Goal: Navigation & Orientation: Find specific page/section

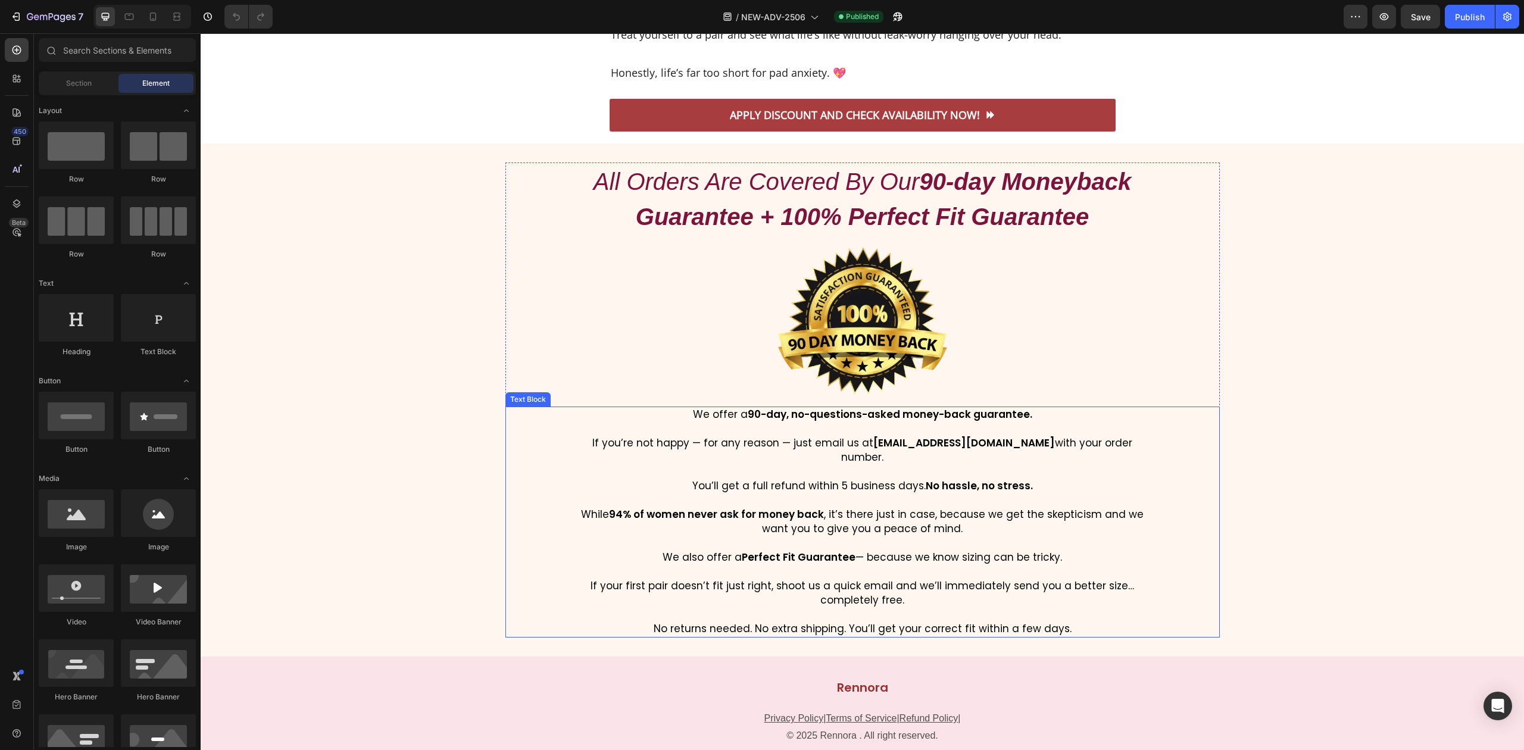
scroll to position [7778, 0]
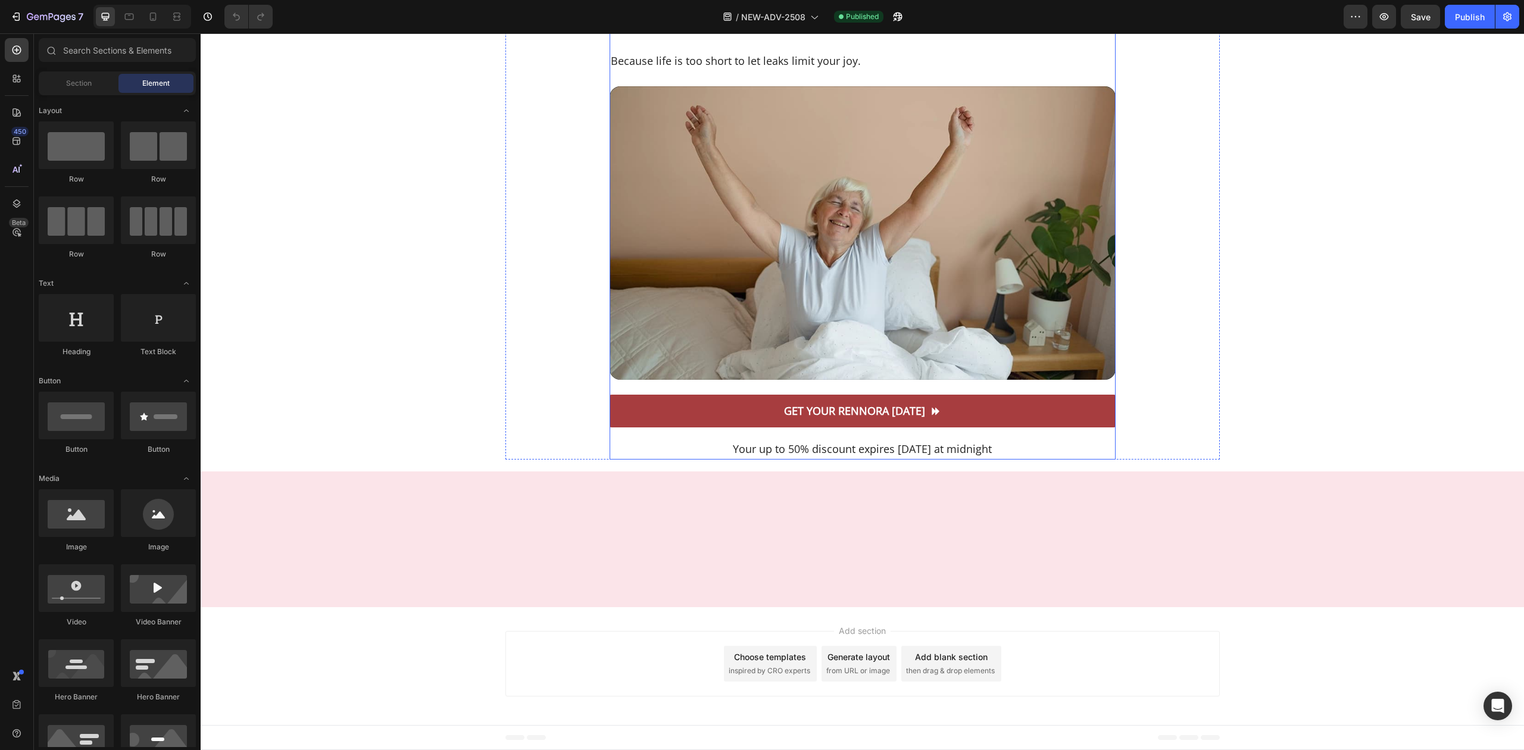
scroll to position [9579, 0]
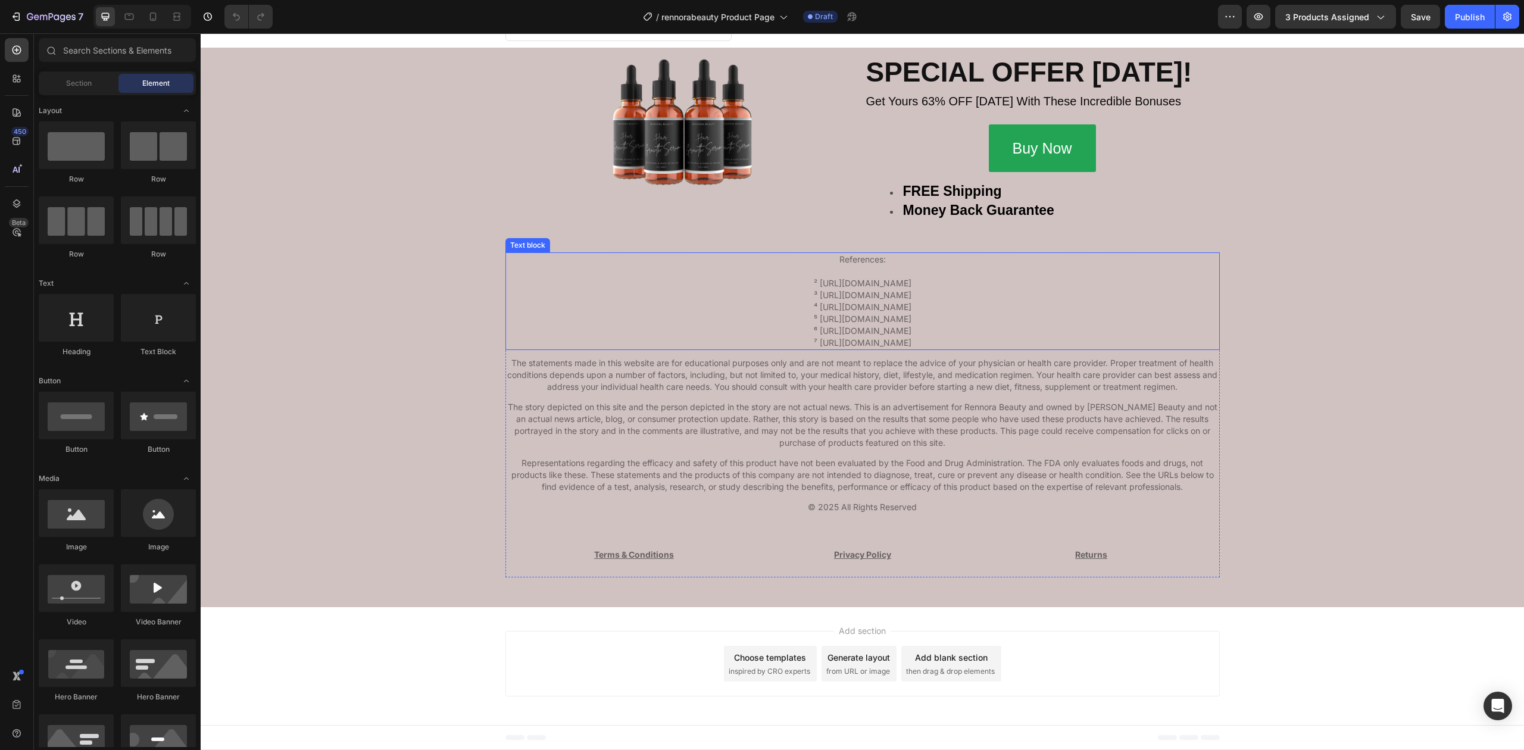
scroll to position [6714, 0]
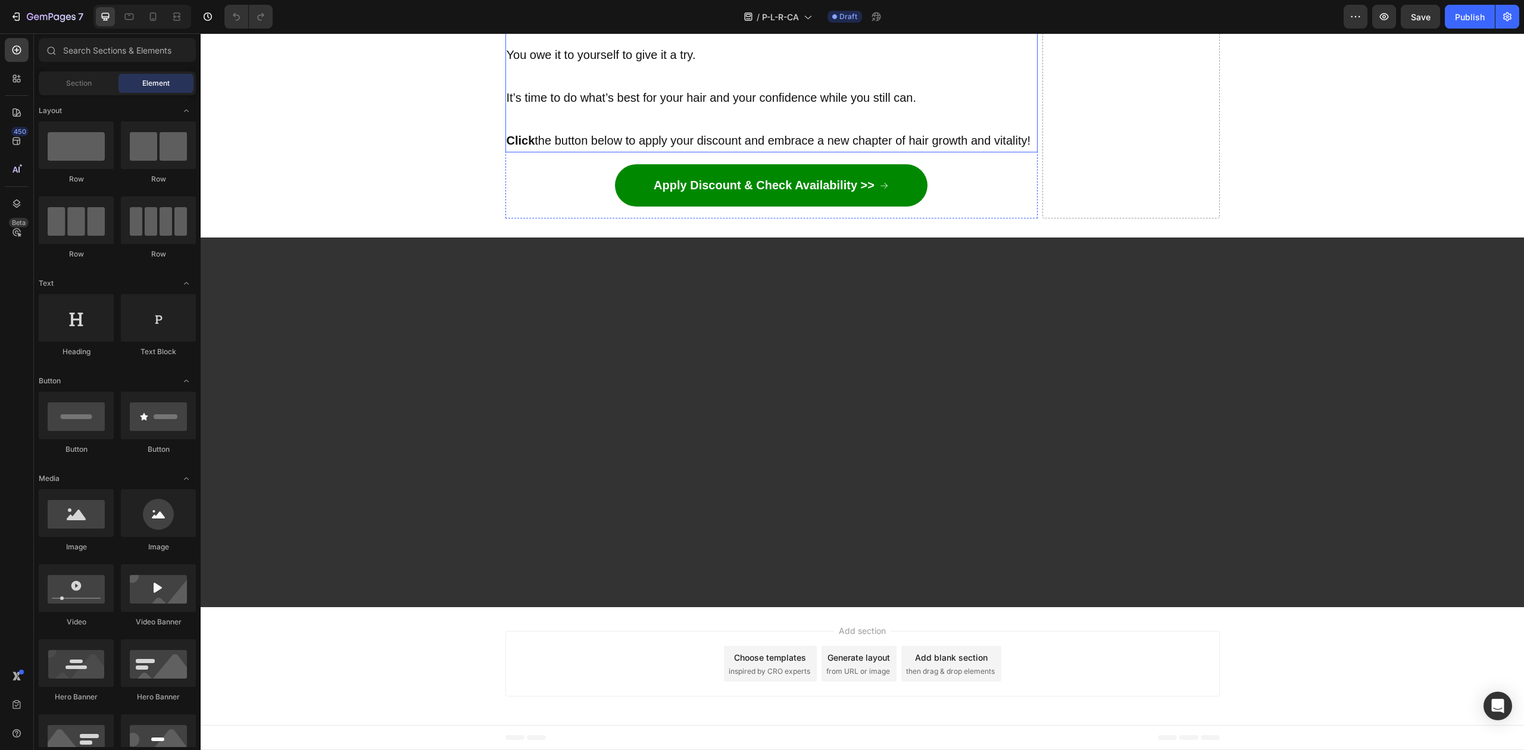
scroll to position [18683, 0]
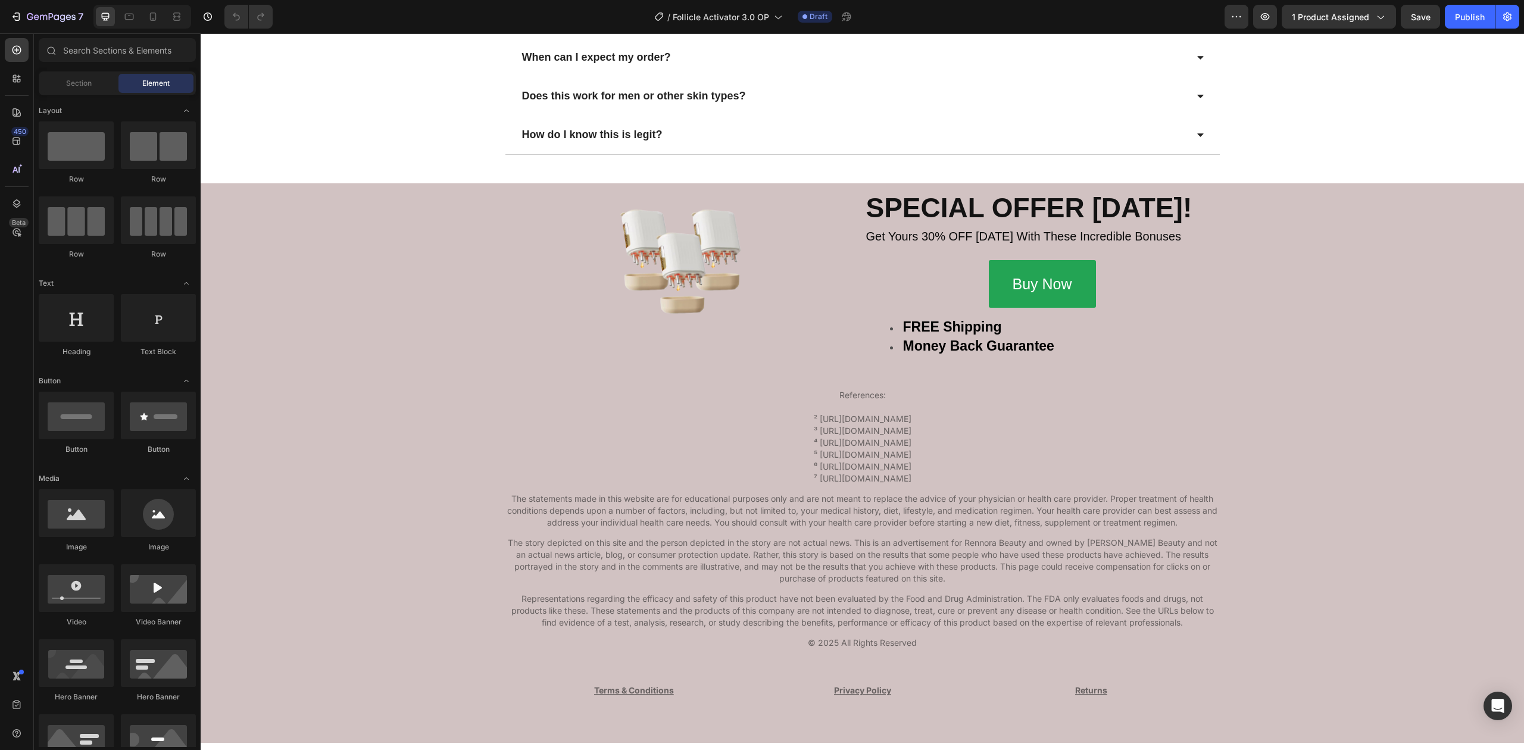
scroll to position [3631, 0]
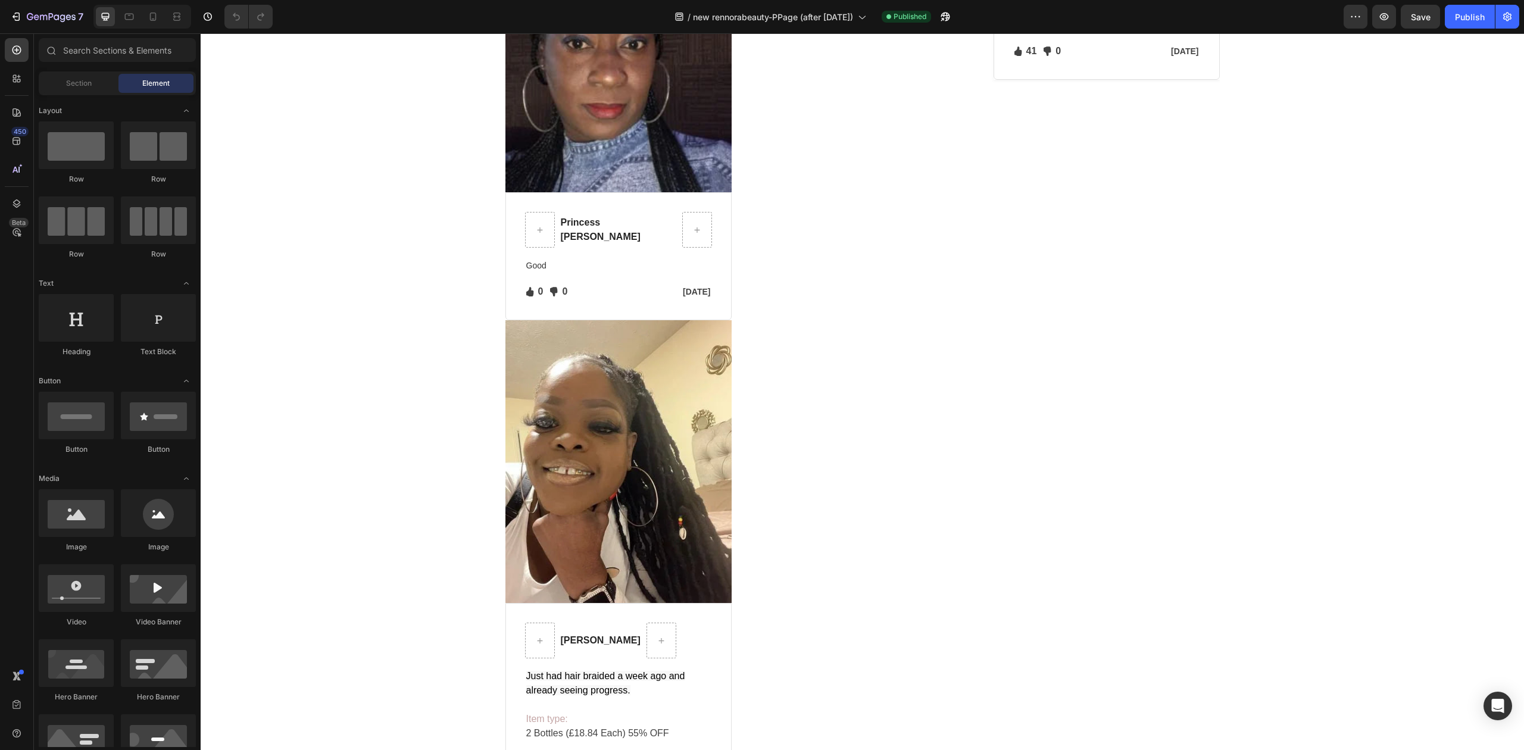
scroll to position [10396, 0]
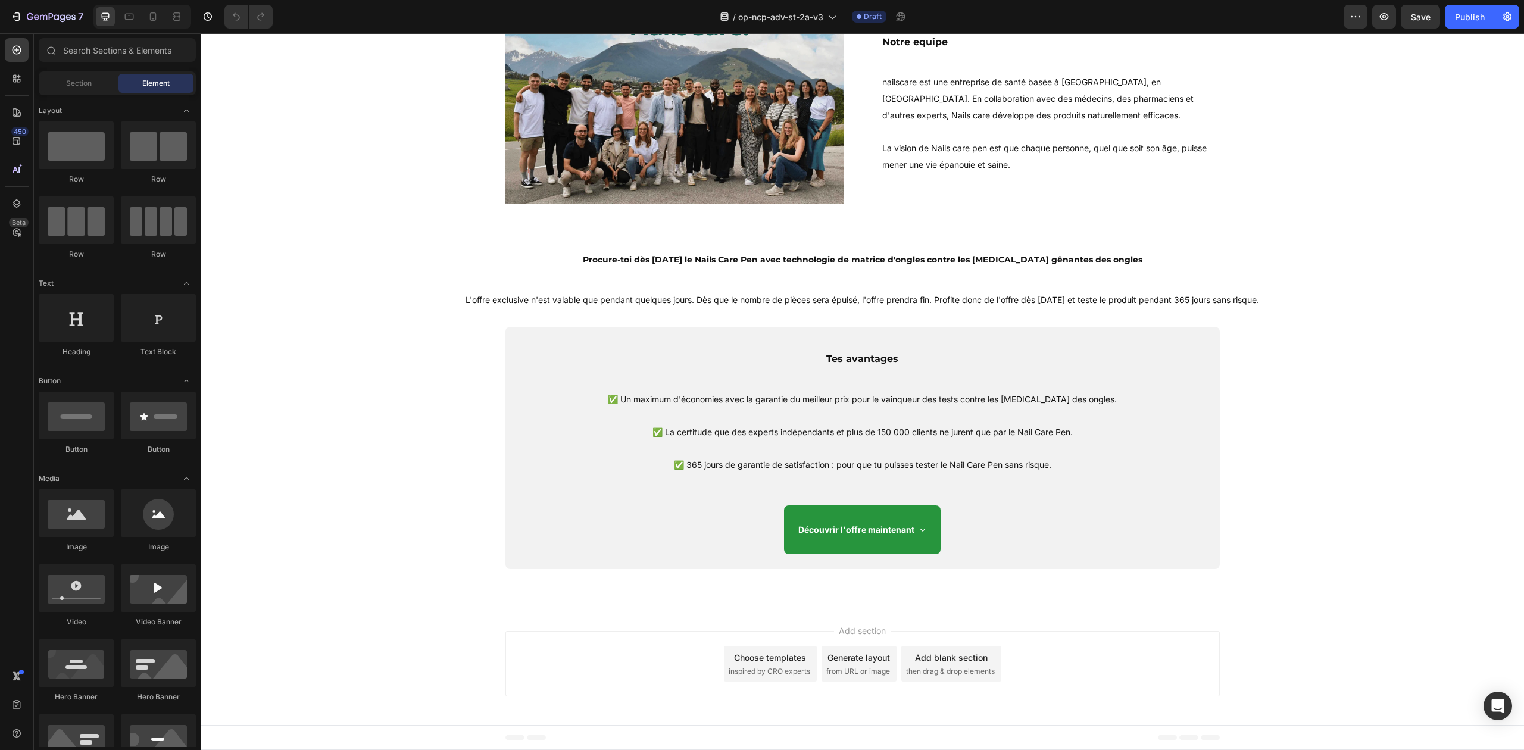
scroll to position [10557, 0]
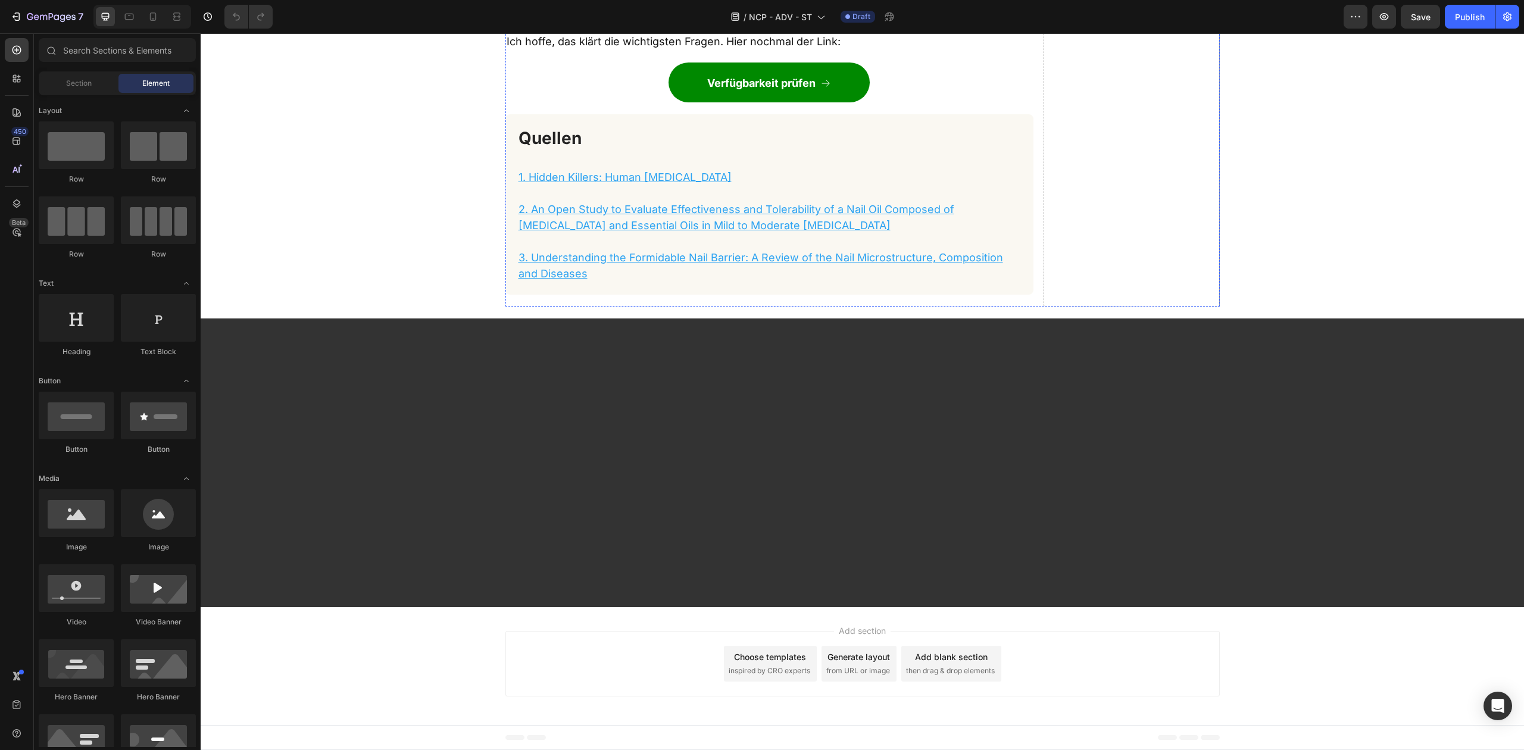
scroll to position [10795, 0]
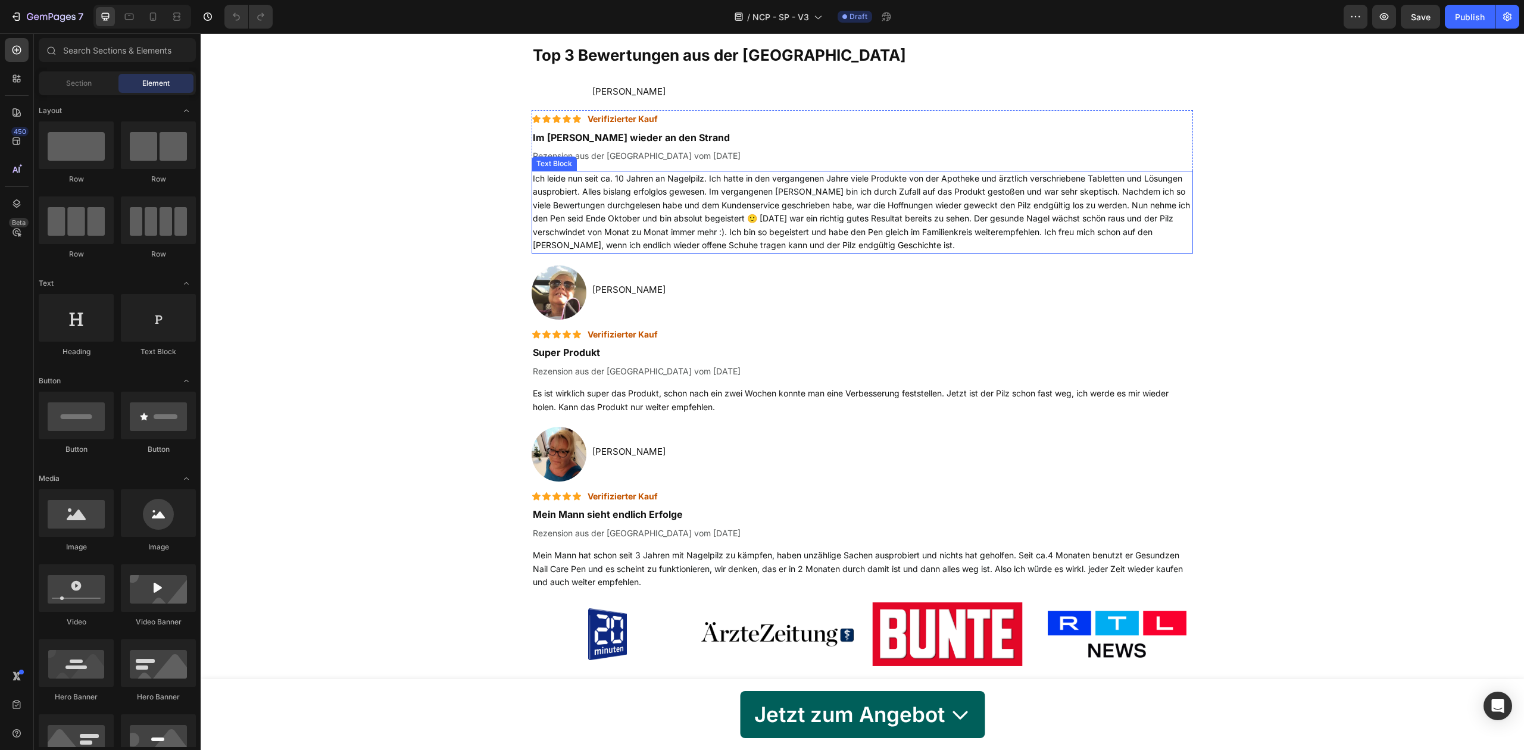
scroll to position [1354, 0]
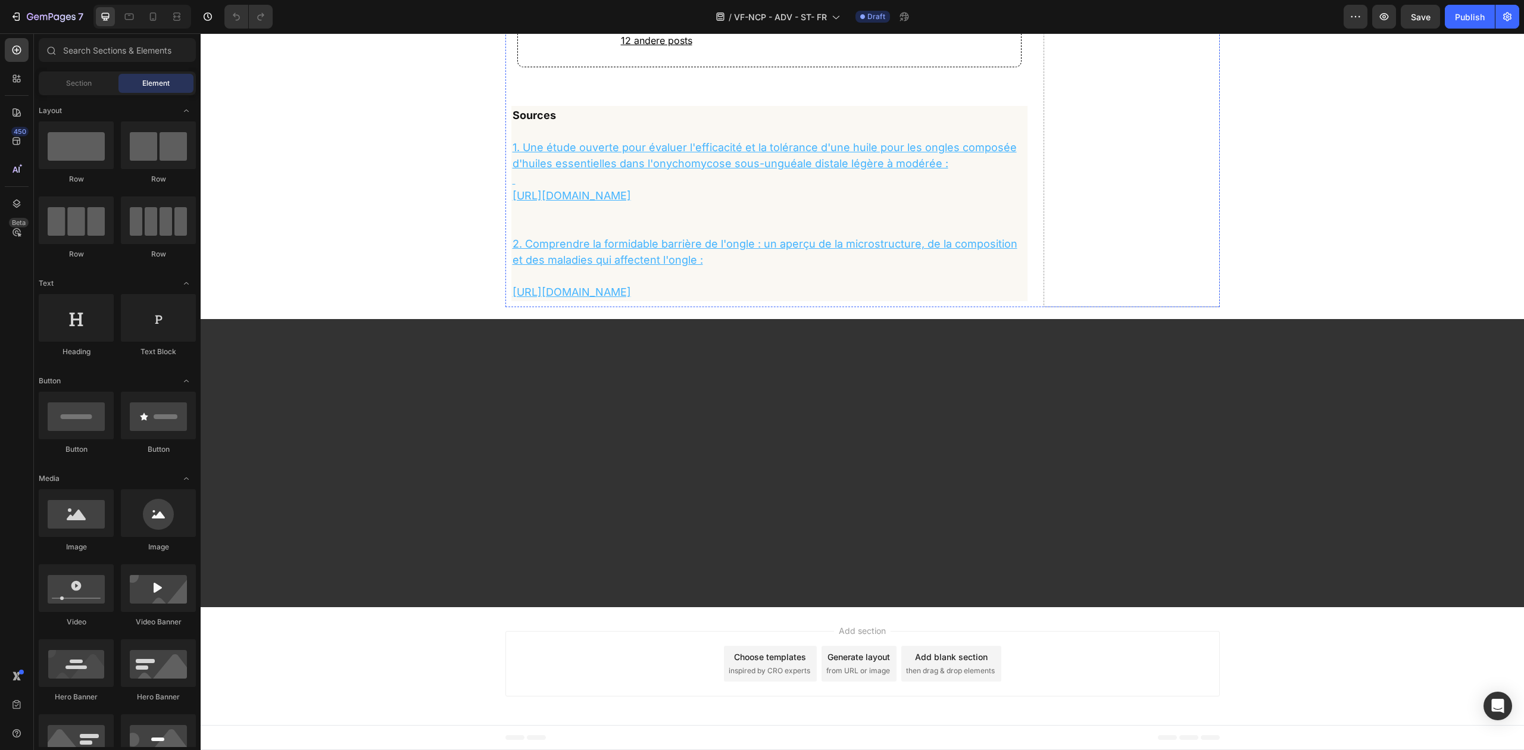
scroll to position [10513, 0]
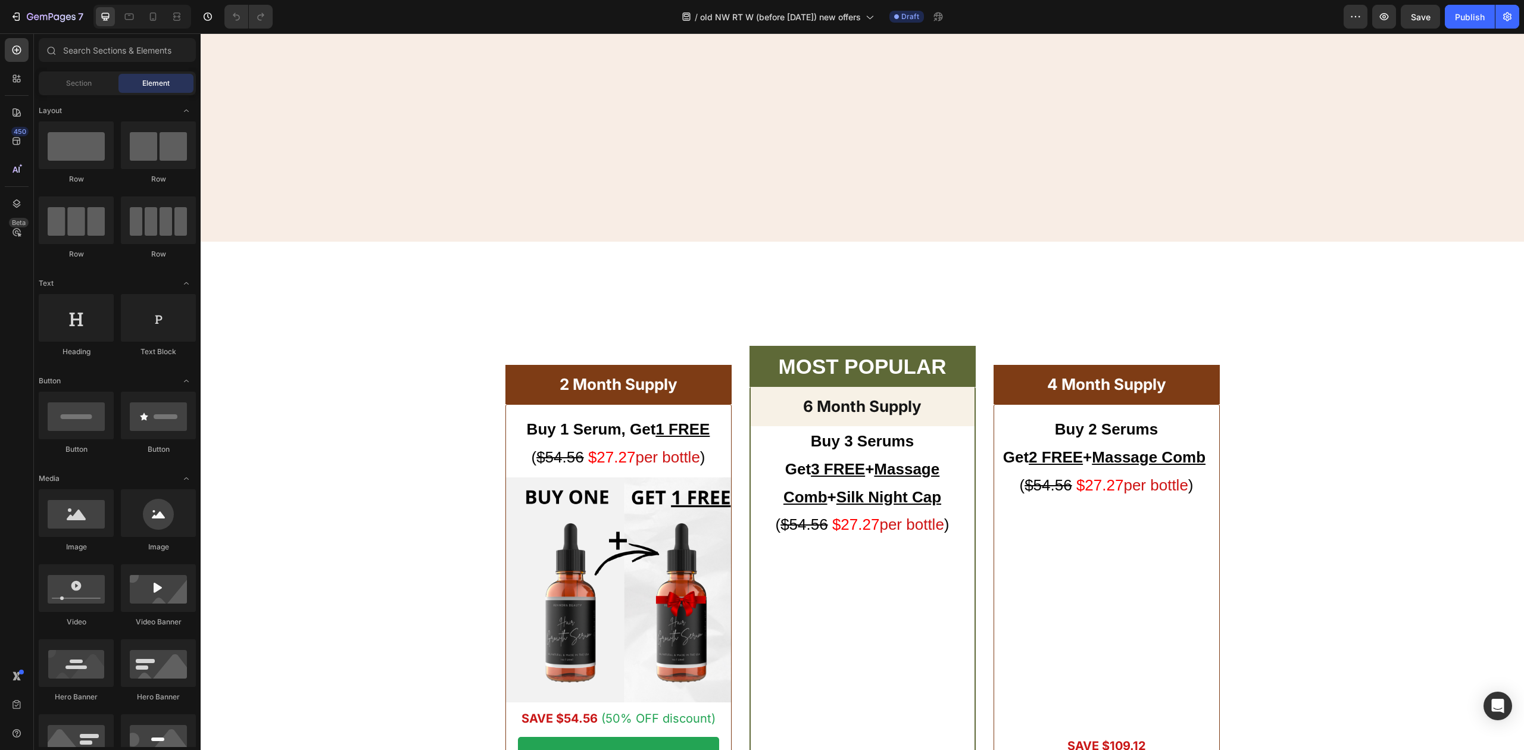
scroll to position [8889, 0]
